Goal: Transaction & Acquisition: Purchase product/service

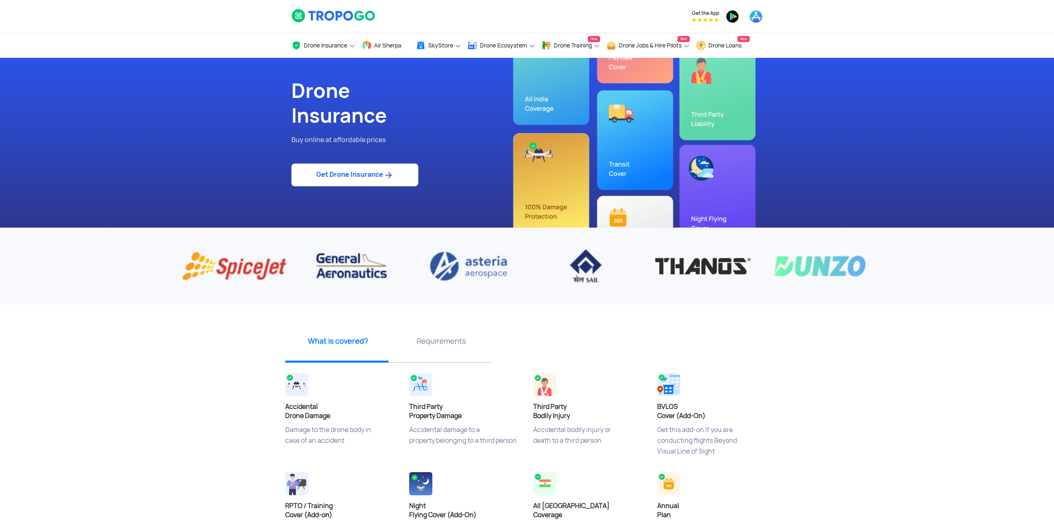
click at [322, 181] on link "Get Drone Insurance" at bounding box center [354, 175] width 127 height 23
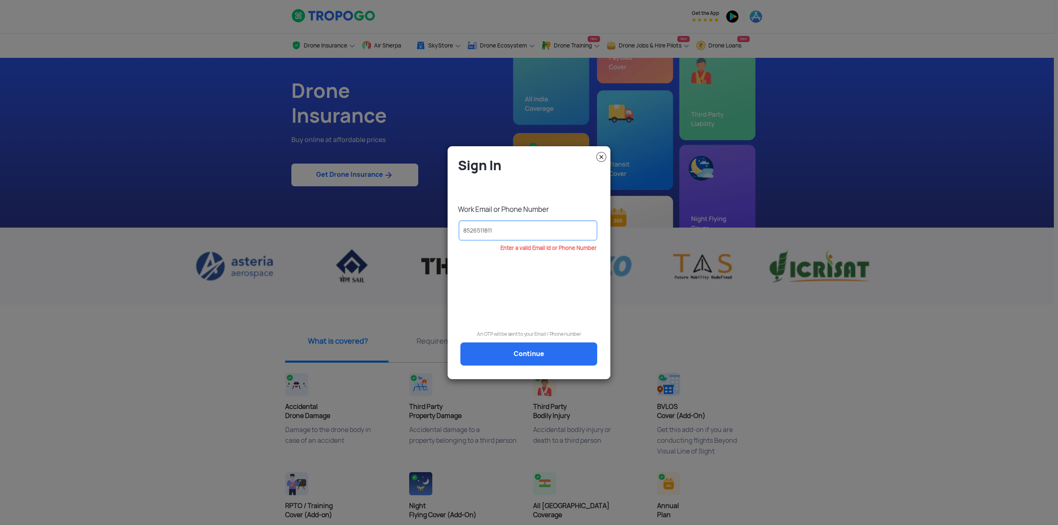
type input "8526511811"
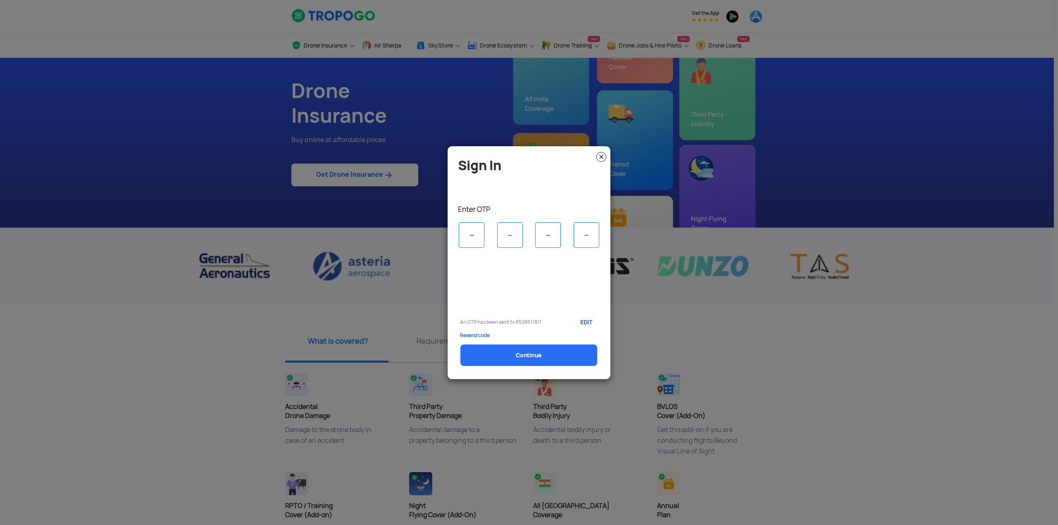
click at [471, 231] on input "tel" at bounding box center [472, 235] width 26 height 26
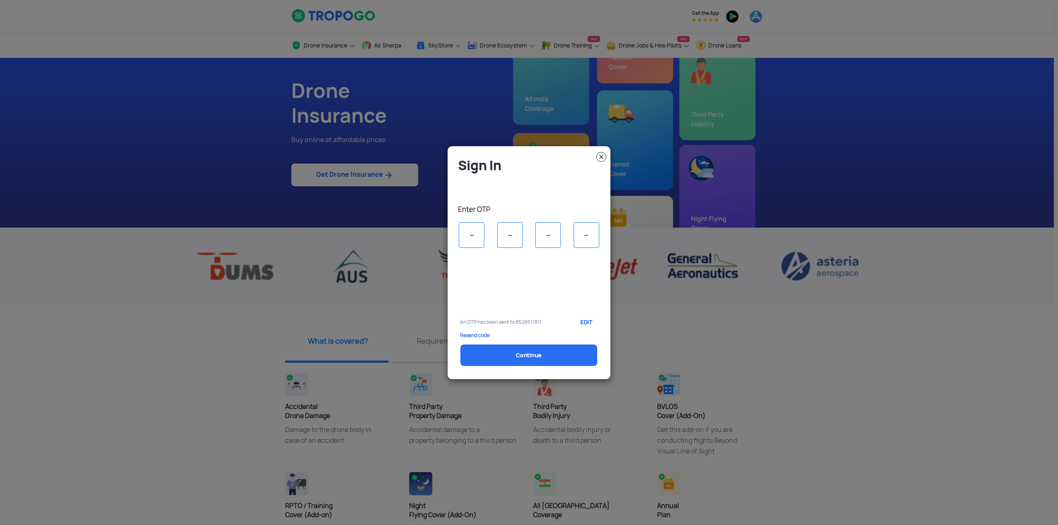
click at [468, 334] on p "Resend code" at bounding box center [529, 336] width 138 height 6
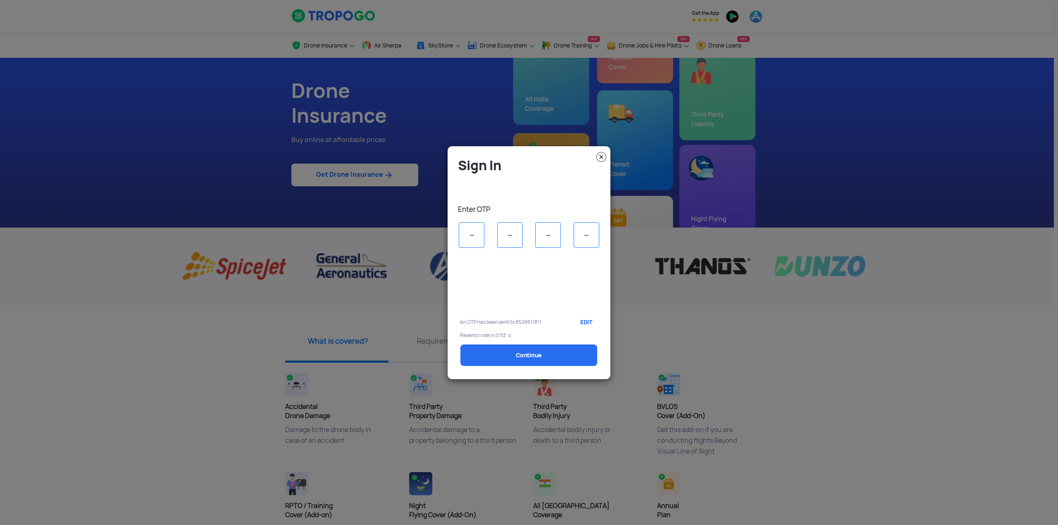
click at [473, 237] on input "tel" at bounding box center [472, 235] width 26 height 26
type input "1"
type input "0"
type input "5"
type input "3"
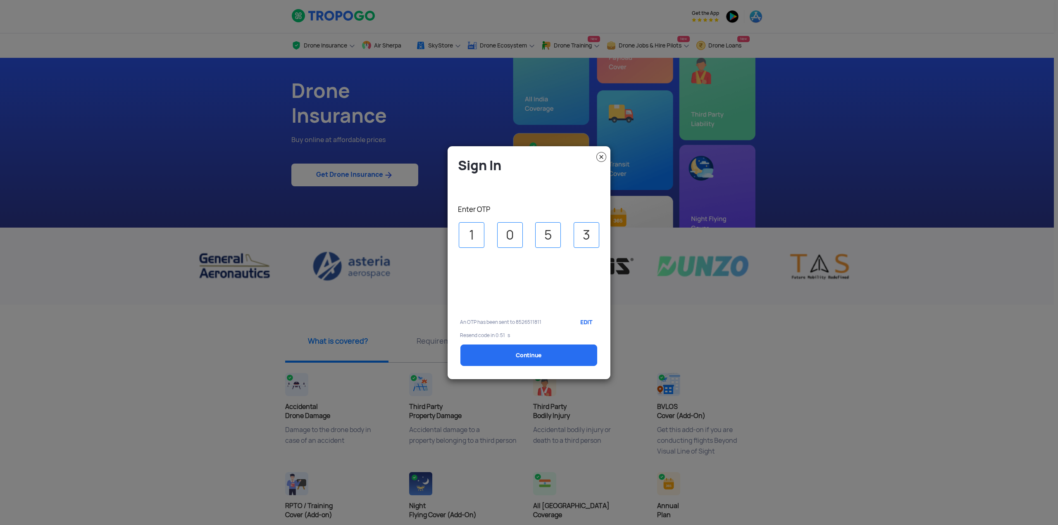
select select "1000000"
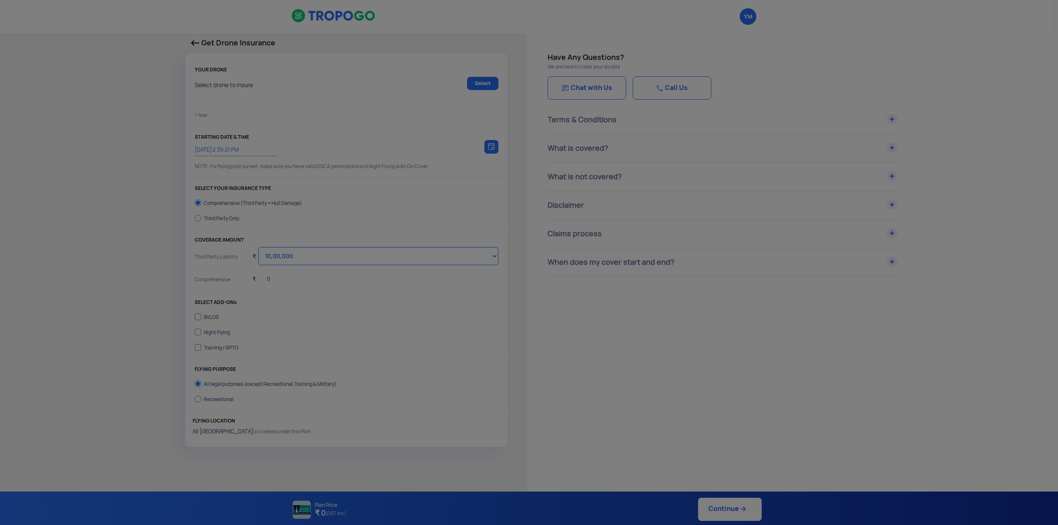
type input "[DATE] 2:49:00 PM"
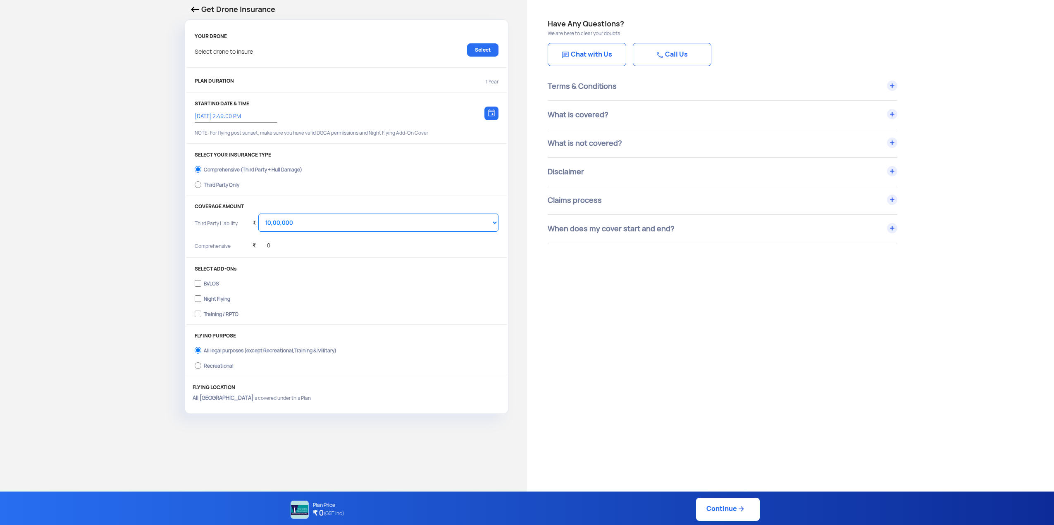
scroll to position [83, 0]
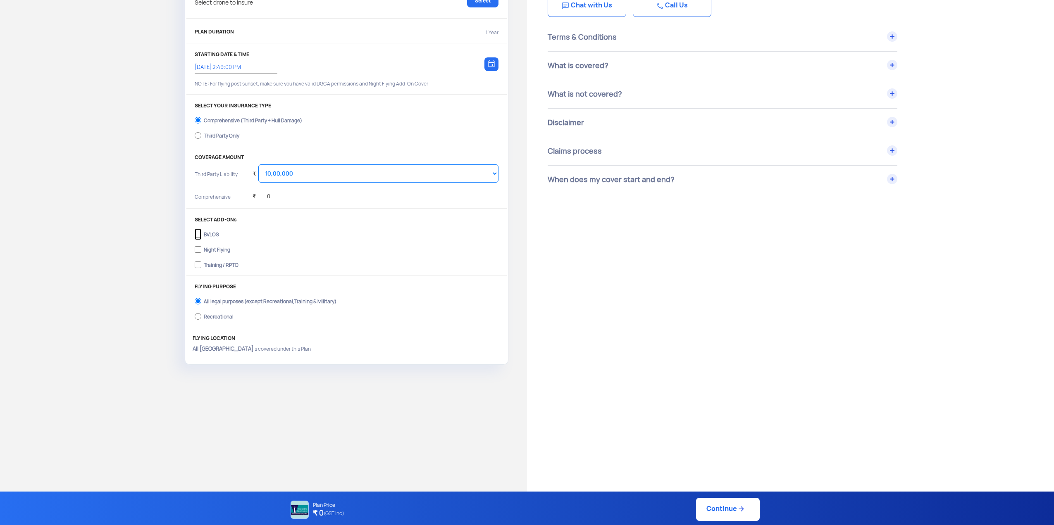
click at [198, 236] on input "BVLOS" at bounding box center [198, 235] width 7 height 12
checkbox input "true"
click at [196, 314] on input "Recreational" at bounding box center [198, 317] width 7 height 12
radio input "true"
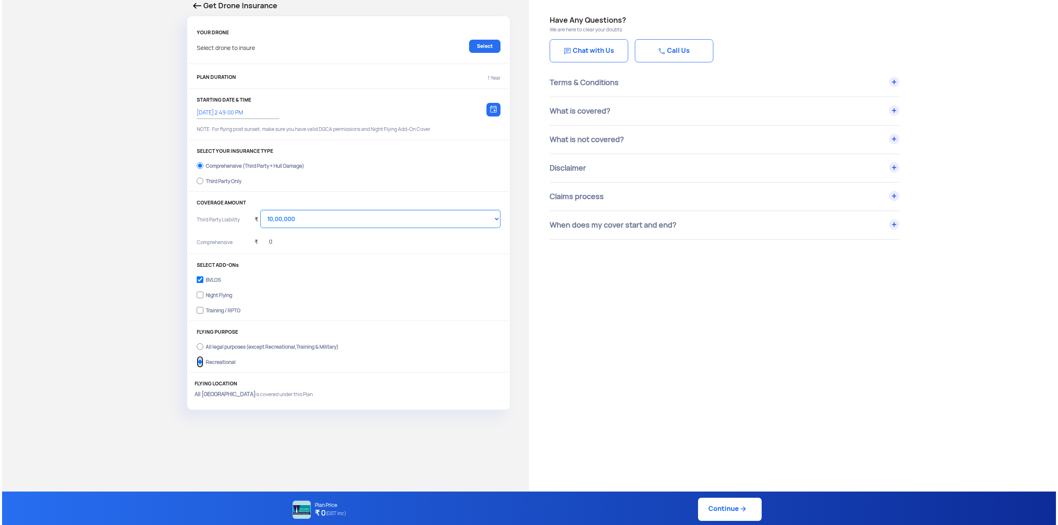
scroll to position [0, 0]
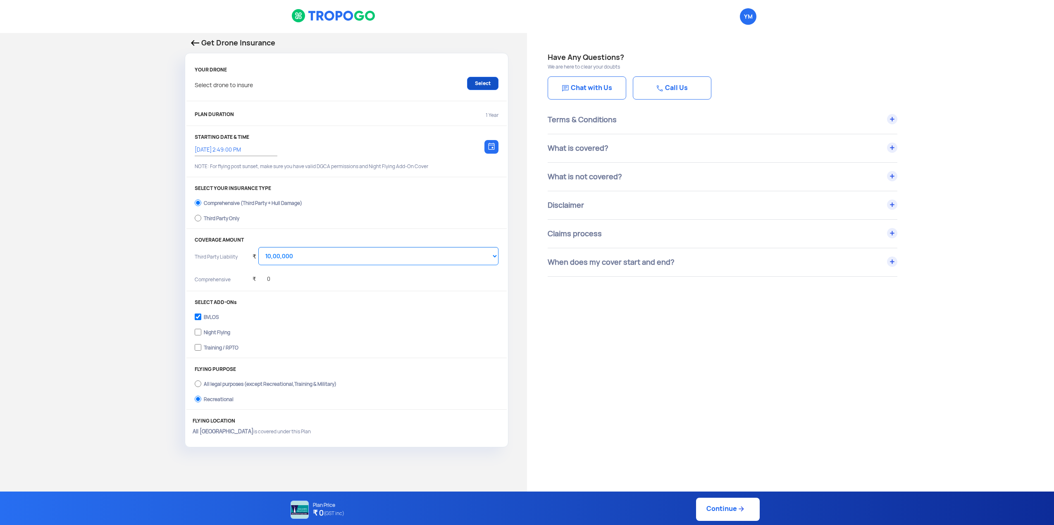
click at [492, 84] on link "Select" at bounding box center [482, 83] width 31 height 13
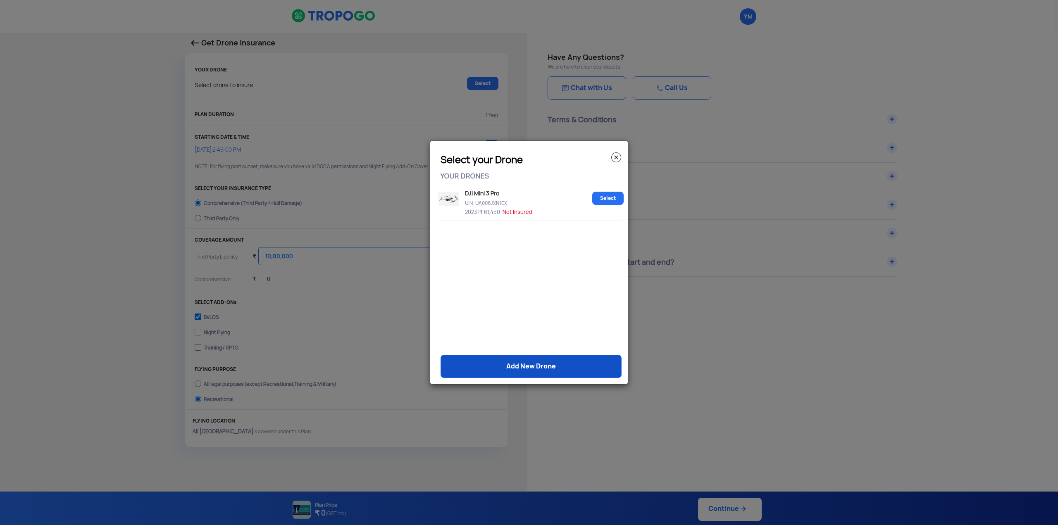
click at [522, 365] on link "Add New Drone" at bounding box center [531, 366] width 181 height 23
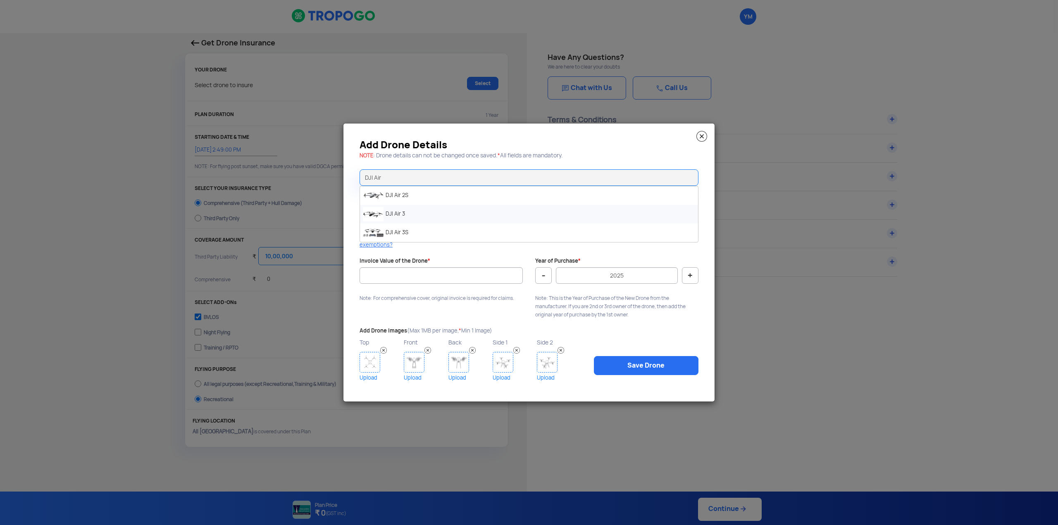
click at [399, 212] on li "DJI Air 3" at bounding box center [529, 214] width 338 height 19
type input "DJI Air 3"
click at [559, 220] on input "Drone Serial Number *" at bounding box center [616, 212] width 163 height 17
paste input "1581F6N8C238900338CT"
type input "1581F6N8C238900338CT"
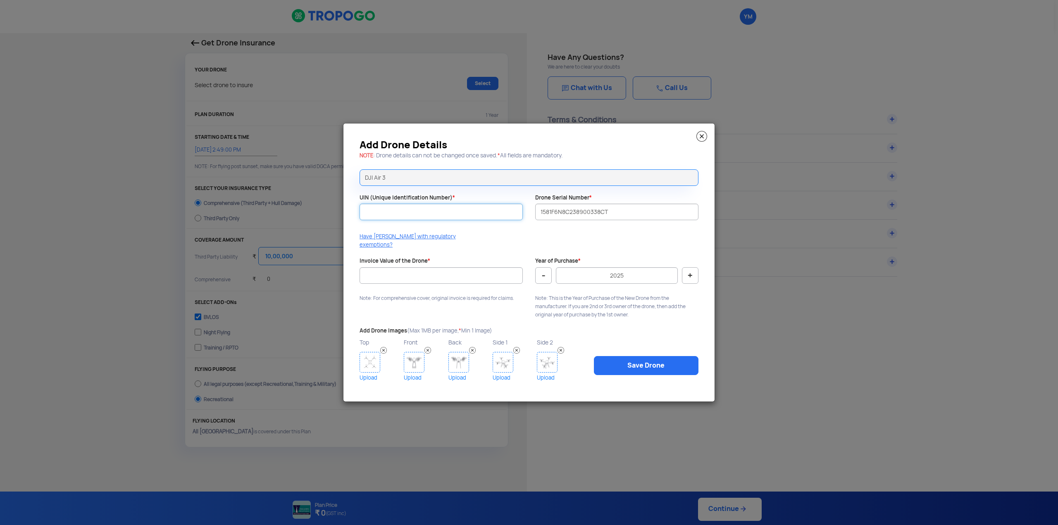
click at [424, 210] on input "UIN (Unique Identification Number) *" at bounding box center [441, 212] width 163 height 17
click at [411, 267] on input "Invoice Value of the Drone *" at bounding box center [441, 275] width 163 height 17
click at [544, 276] on button "-" at bounding box center [543, 275] width 17 height 17
type input "2023"
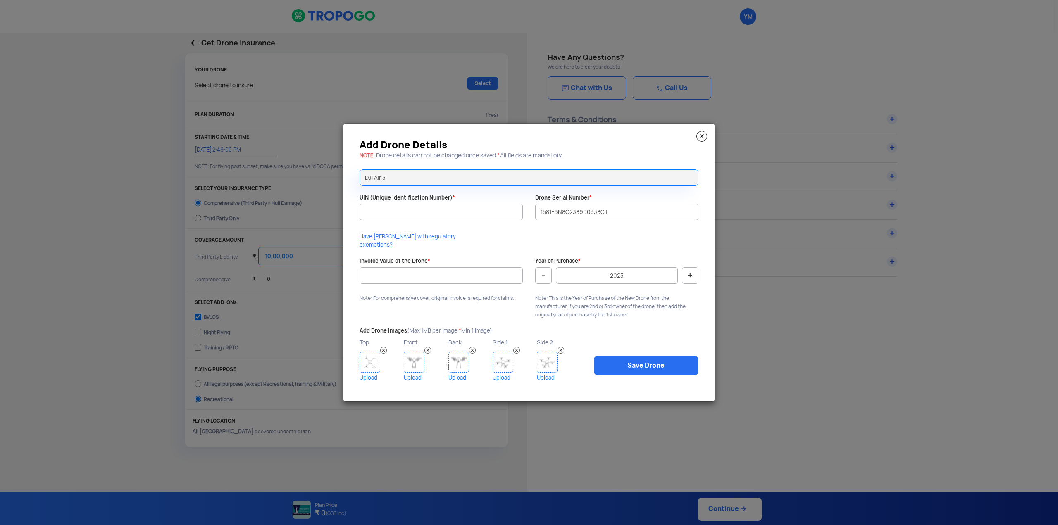
click at [705, 142] on img at bounding box center [702, 136] width 11 height 11
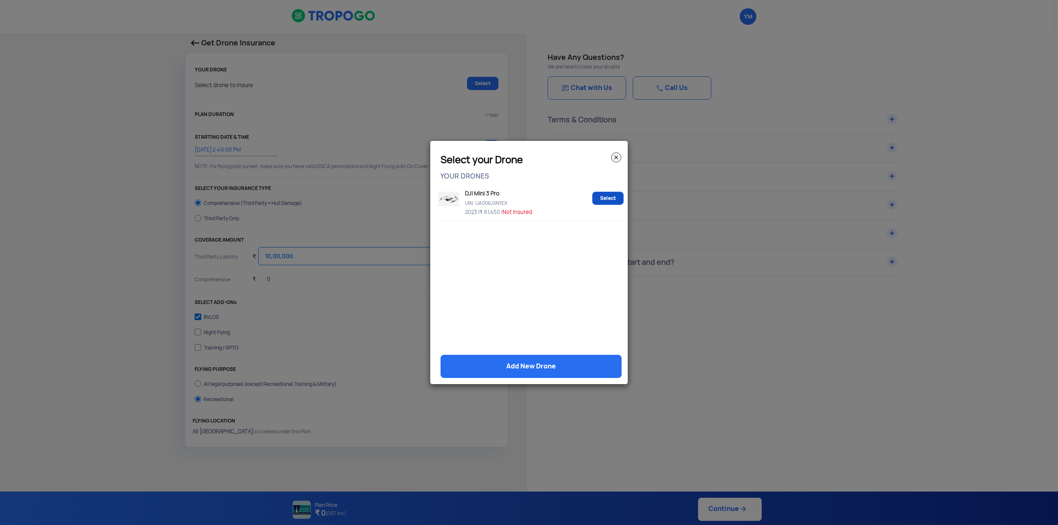
click at [609, 198] on link "Select" at bounding box center [607, 198] width 31 height 13
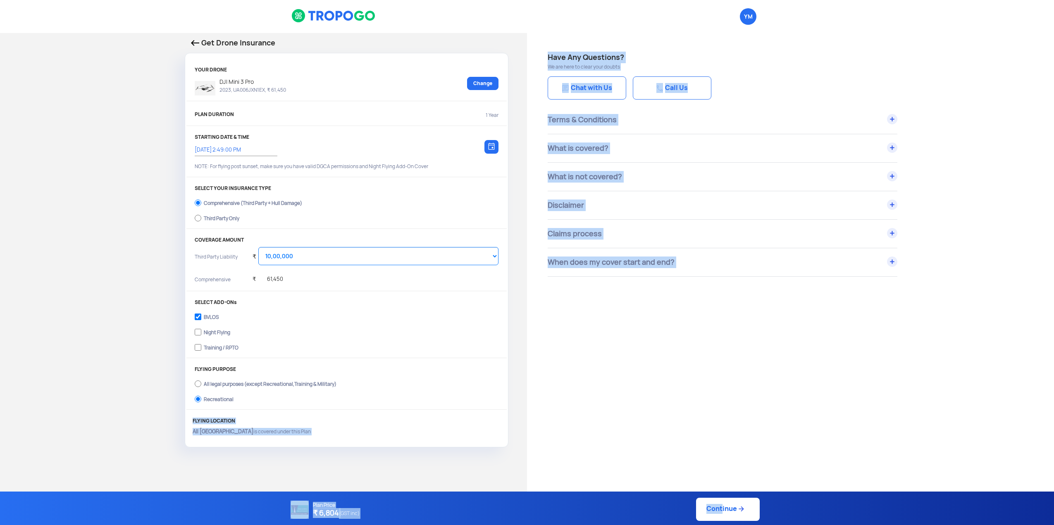
drag, startPoint x: 716, startPoint y: 513, endPoint x: 330, endPoint y: 396, distance: 402.9
click at [360, 398] on app-confirm-details "Get Drone Insurance YOUR DRONE DJI Mini 3 Pro 2023, UA006JXN1EX, ₹ 61,450 Chang…" at bounding box center [527, 430] width 1054 height 794
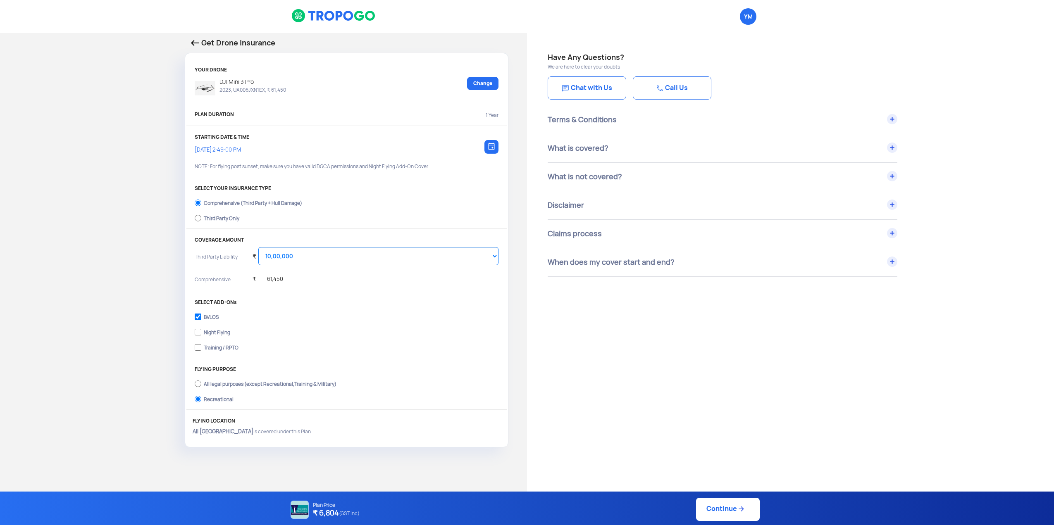
drag, startPoint x: 265, startPoint y: 328, endPoint x: 243, endPoint y: 317, distance: 23.7
click at [265, 327] on label "Night Flying" at bounding box center [347, 331] width 304 height 13
click at [201, 327] on input "Night Flying" at bounding box center [198, 333] width 7 height 12
checkbox input "true"
click at [214, 312] on label "BVLOS" at bounding box center [347, 316] width 304 height 13
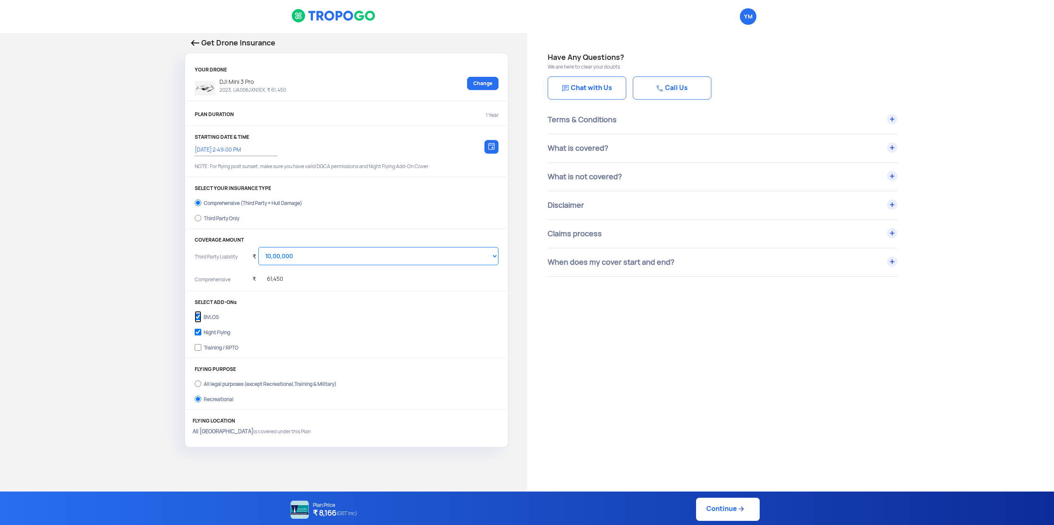
click at [201, 312] on input "BVLOS" at bounding box center [198, 317] width 7 height 12
checkbox input "false"
click at [199, 329] on input "Night Flying" at bounding box center [198, 333] width 7 height 12
checkbox input "false"
click at [727, 506] on link "Continue" at bounding box center [728, 509] width 64 height 23
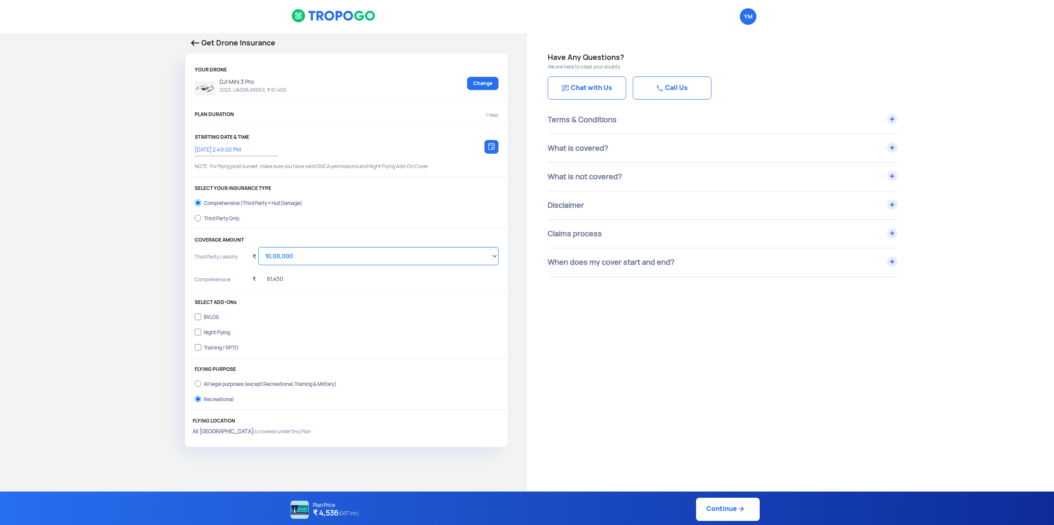
type input "[DATE] 2:51:00 PM"
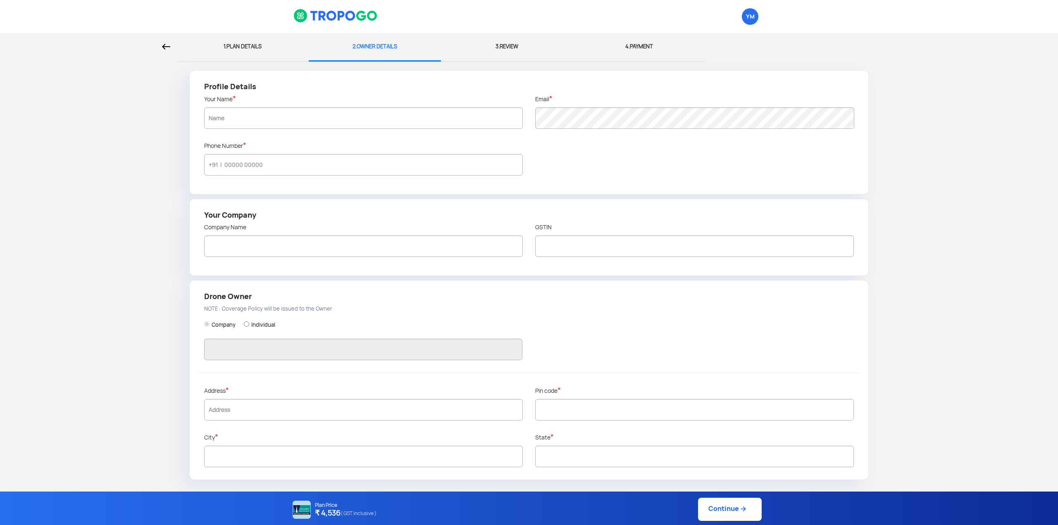
type input "Y M"
type input "8526511811"
radio input "false"
radio input "true"
type input "Y M"
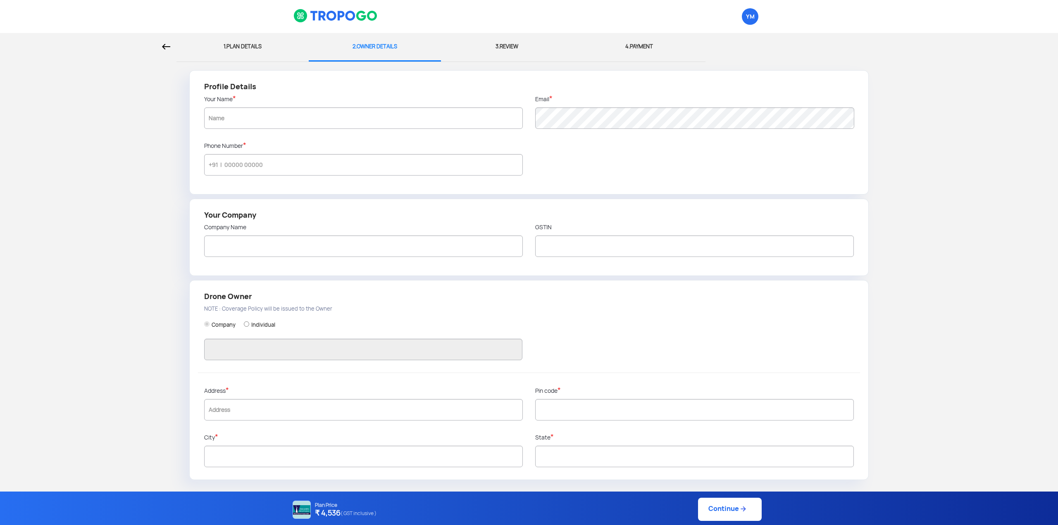
type input "638011"
type input "Erode"
type input "[GEOGRAPHIC_DATA]"
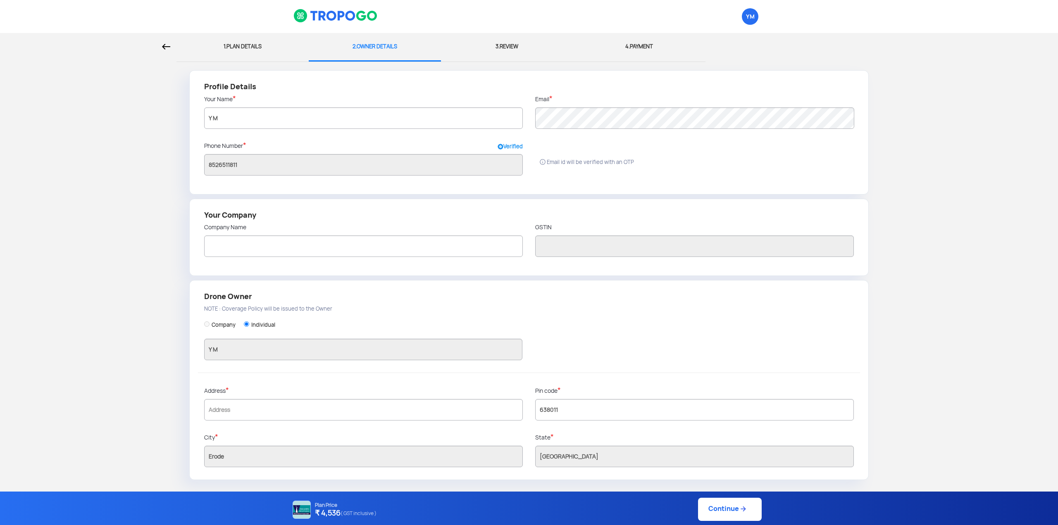
click at [733, 510] on div "Plan Price ₹ 4,536 ( GST inclusive ) Continue" at bounding box center [526, 509] width 471 height 23
